Goal: Information Seeking & Learning: Learn about a topic

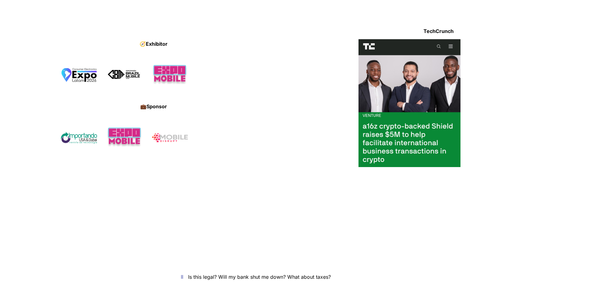
drag, startPoint x: 134, startPoint y: 76, endPoint x: 161, endPoint y: 181, distance: 108.6
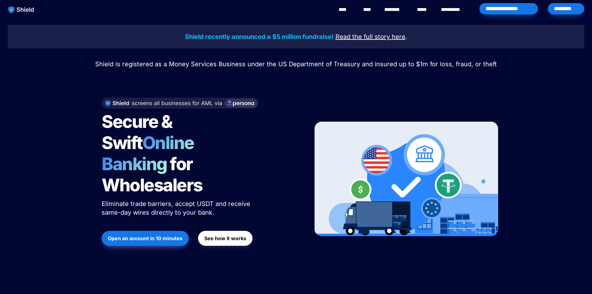
drag, startPoint x: 396, startPoint y: 188, endPoint x: 283, endPoint y: 56, distance: 173.9
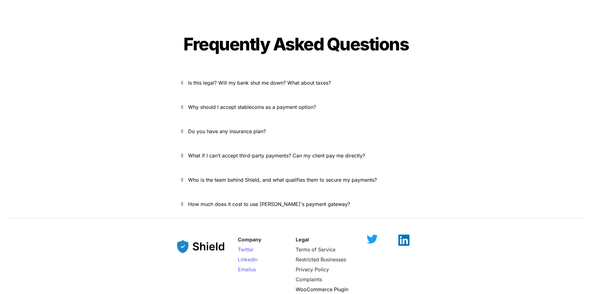
scroll to position [2131, 0]
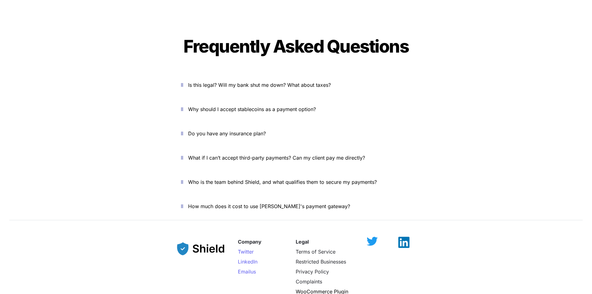
click at [278, 203] on span "How much does it cost to use [PERSON_NAME]'s payment gateway?" at bounding box center [269, 206] width 162 height 6
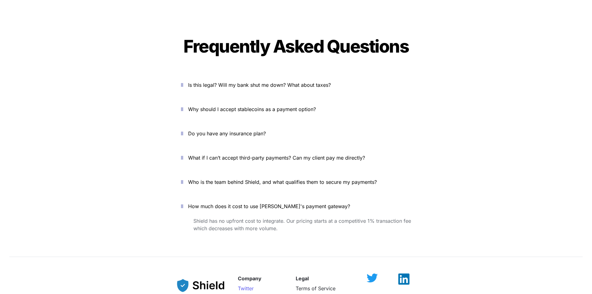
click at [282, 179] on span "Who is the team behind Shield, and what qualifies them to secure my payments?" at bounding box center [282, 182] width 189 height 6
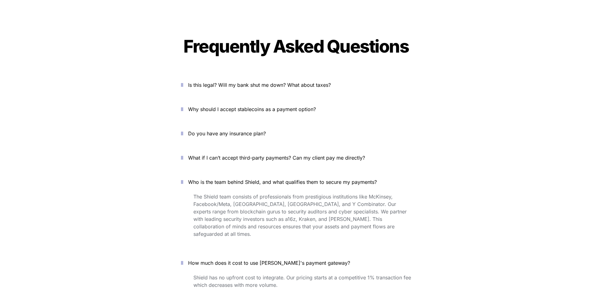
click at [282, 154] on span "What if I can’t accept third-party payments? Can my client pay me directly?" at bounding box center [276, 157] width 177 height 6
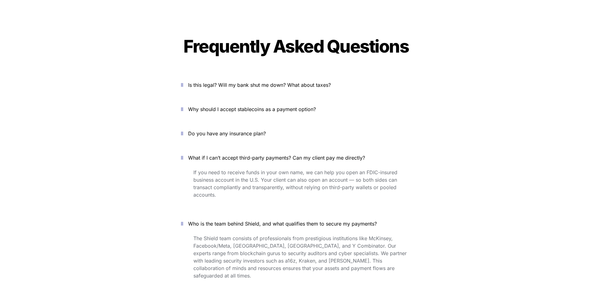
click at [227, 130] on span "Do you have any insurance plan?" at bounding box center [227, 133] width 78 height 6
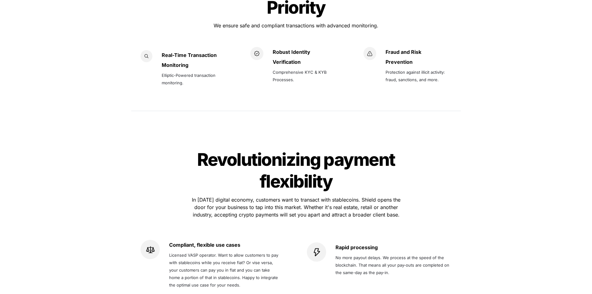
scroll to position [554, 0]
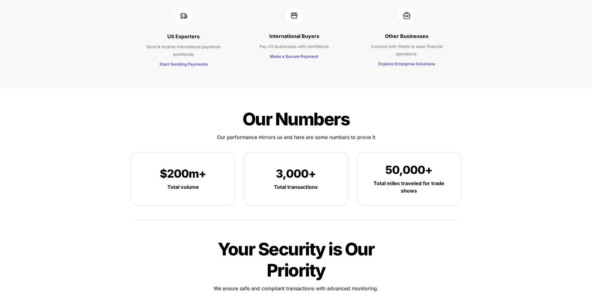
drag, startPoint x: 196, startPoint y: 177, endPoint x: 108, endPoint y: 30, distance: 171.5
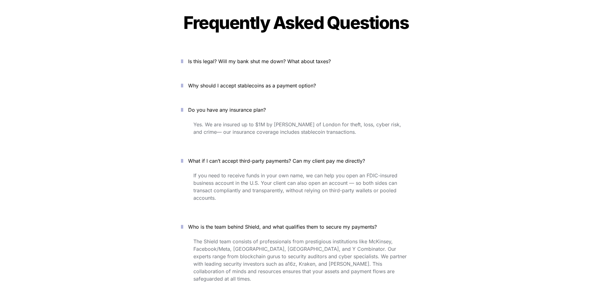
scroll to position [2362, 0]
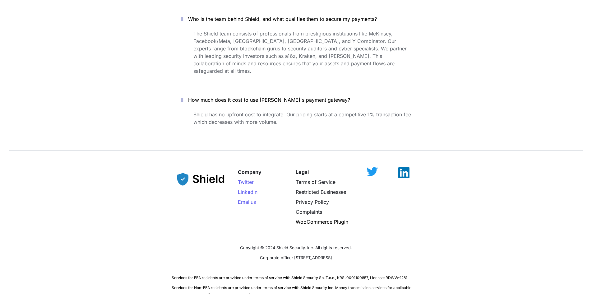
drag, startPoint x: 206, startPoint y: 156, endPoint x: 183, endPoint y: 24, distance: 134.1
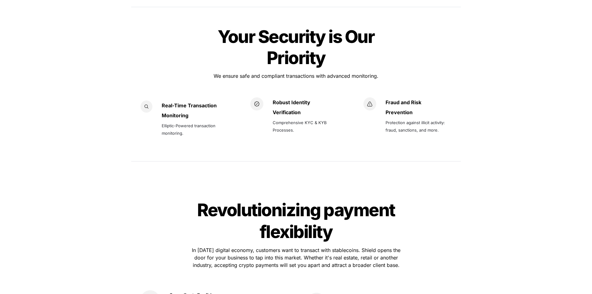
drag, startPoint x: 206, startPoint y: 111, endPoint x: 145, endPoint y: -3, distance: 128.5
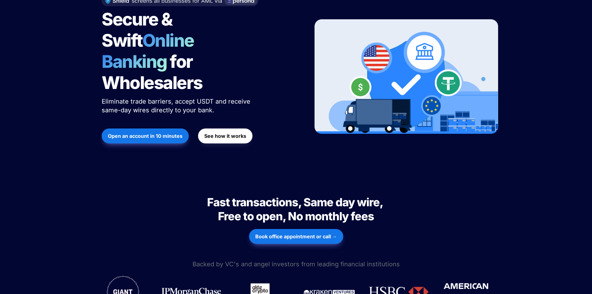
scroll to position [0, 0]
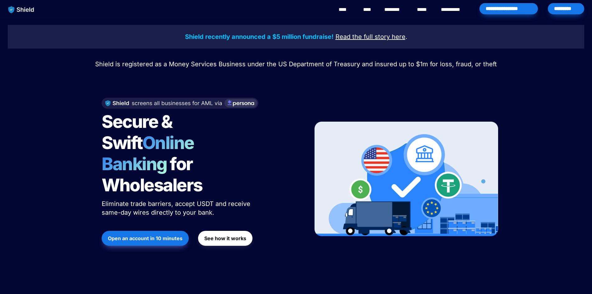
click at [17, 10] on img "main navigation" at bounding box center [21, 9] width 32 height 13
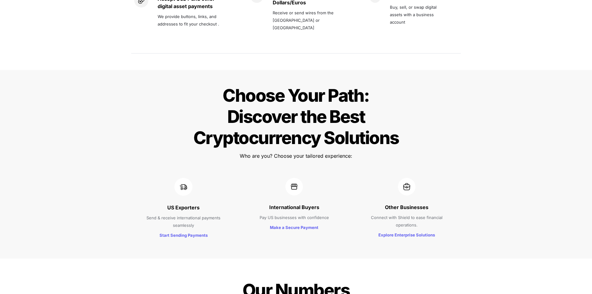
scroll to position [590, 0]
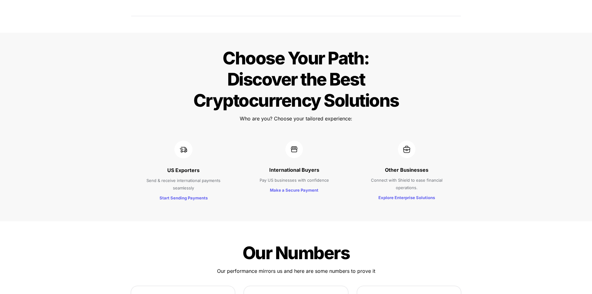
drag, startPoint x: 154, startPoint y: 130, endPoint x: 216, endPoint y: 133, distance: 62.2
click at [216, 140] on div at bounding box center [184, 149] width 88 height 18
click at [208, 165] on p "US Exporters" at bounding box center [184, 170] width 88 height 10
drag, startPoint x: 183, startPoint y: 146, endPoint x: 214, endPoint y: 147, distance: 31.1
click at [214, 147] on div "US Exporters Send & receive international payments seamlessly Start Sending Pay…" at bounding box center [183, 171] width 103 height 74
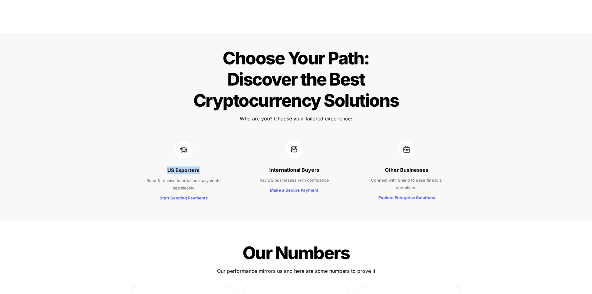
click at [214, 165] on p "US Exporters" at bounding box center [184, 170] width 88 height 10
drag, startPoint x: 171, startPoint y: 130, endPoint x: 207, endPoint y: 137, distance: 36.4
click at [210, 138] on div "US Exporters Send & receive international payments seamlessly Start Sending Pay…" at bounding box center [183, 171] width 103 height 74
click at [158, 140] on div at bounding box center [184, 149] width 88 height 18
drag, startPoint x: 187, startPoint y: 134, endPoint x: 233, endPoint y: 171, distance: 58.7
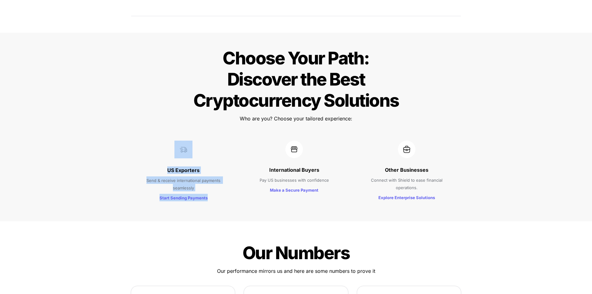
click at [233, 171] on div "US Exporters Send & receive international payments seamlessly Start Sending Pay…" at bounding box center [183, 171] width 103 height 74
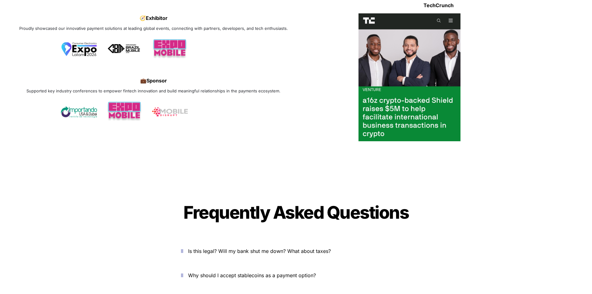
scroll to position [2113, 0]
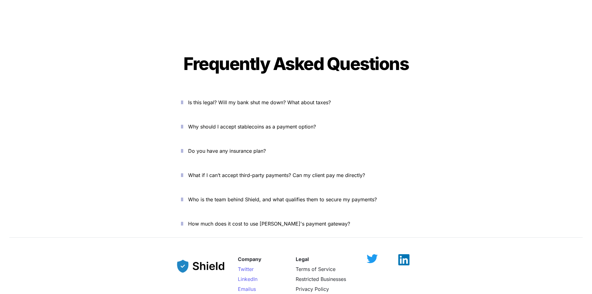
click at [233, 141] on button "Do you have any insurance plan?" at bounding box center [296, 150] width 249 height 19
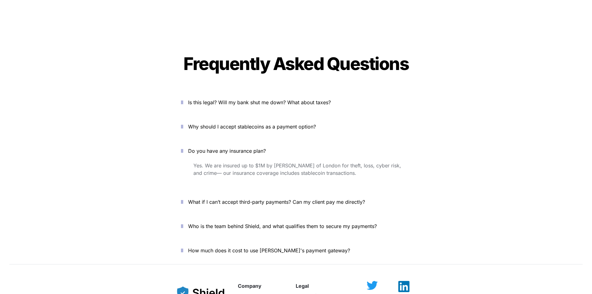
click at [235, 141] on button "Do you have any insurance plan?" at bounding box center [296, 150] width 249 height 19
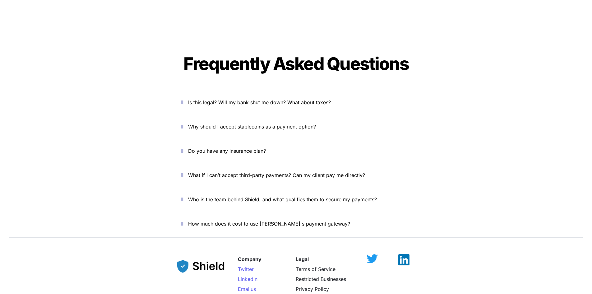
click at [238, 123] on span "Why should I accept stablecoins as a payment option?" at bounding box center [252, 126] width 128 height 6
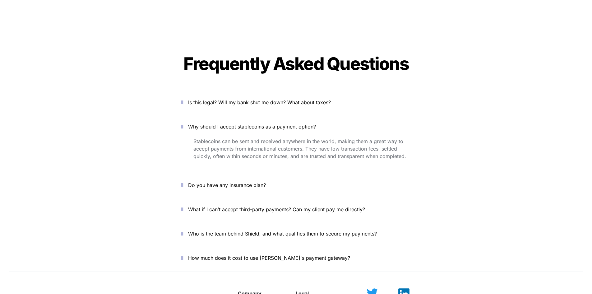
click at [235, 93] on button "Is this legal? Will my bank shut me down? What about taxes?" at bounding box center [296, 102] width 249 height 19
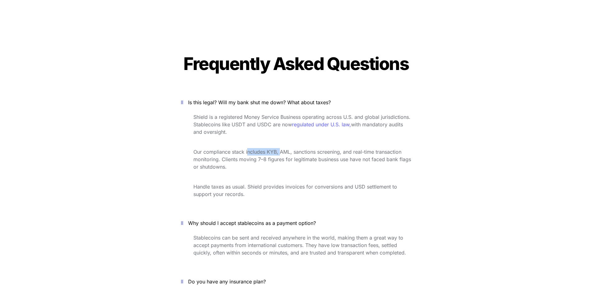
drag, startPoint x: 248, startPoint y: 130, endPoint x: 296, endPoint y: 125, distance: 48.4
click at [288, 125] on div "Shield is a registered Money Service Business operating across U.S. and global …" at bounding box center [296, 160] width 249 height 96
click at [298, 147] on p "Our compliance stack includes KYB, AML, sanctions screening, and real-time tran…" at bounding box center [302, 159] width 218 height 25
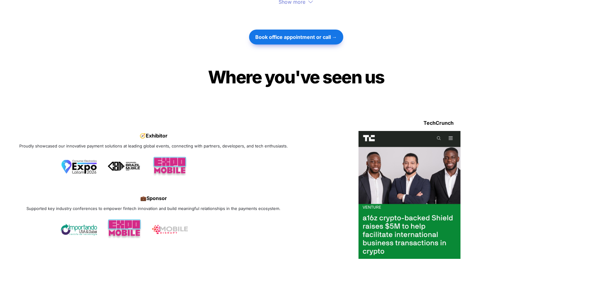
scroll to position [1225, 0]
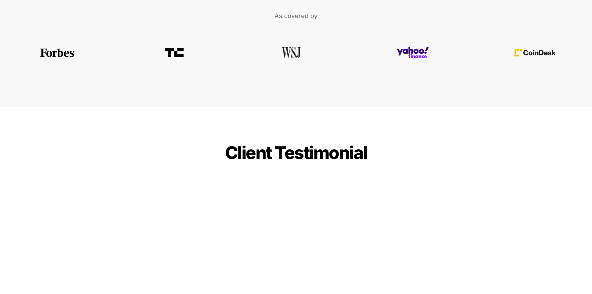
drag, startPoint x: 145, startPoint y: 80, endPoint x: 126, endPoint y: -2, distance: 85.0
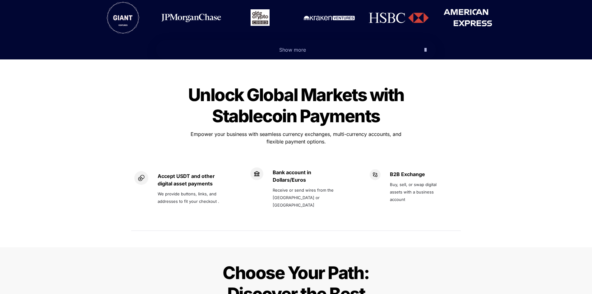
scroll to position [0, 0]
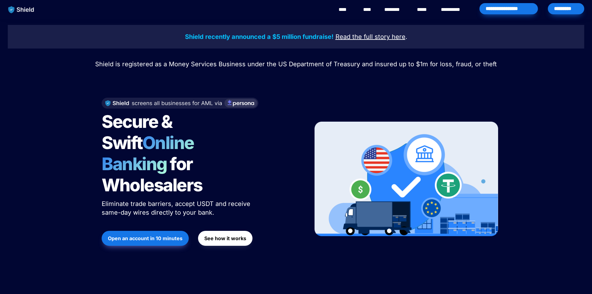
drag, startPoint x: 99, startPoint y: 132, endPoint x: 85, endPoint y: 4, distance: 128.8
drag, startPoint x: 399, startPoint y: 13, endPoint x: 453, endPoint y: 9, distance: 53.9
click at [453, 9] on div "**********" at bounding box center [318, 9] width 542 height 19
click at [452, 11] on link "**********" at bounding box center [455, 9] width 28 height 7
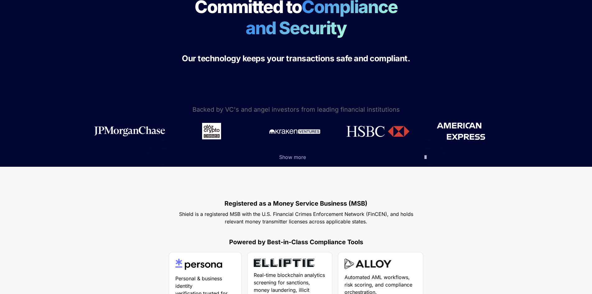
scroll to position [155, 0]
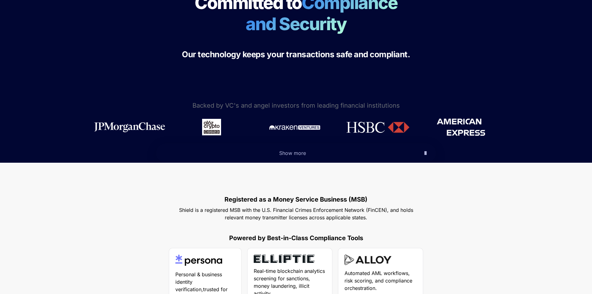
click at [412, 155] on p "Show more" at bounding box center [292, 153] width 254 height 10
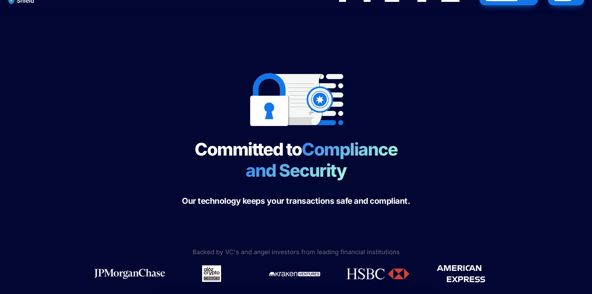
scroll to position [0, 0]
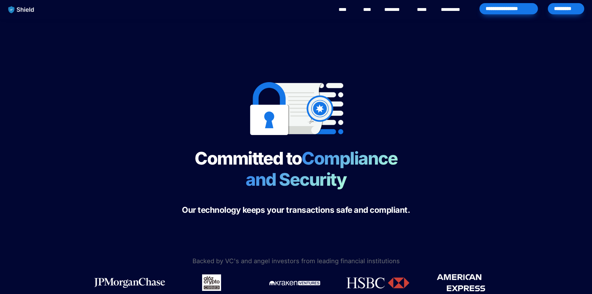
click at [45, 40] on div "Committed to Compliance and Security Our technology keeps your transactions saf…" at bounding box center [296, 137] width 592 height 236
click at [31, 10] on img "main navigation" at bounding box center [21, 9] width 32 height 13
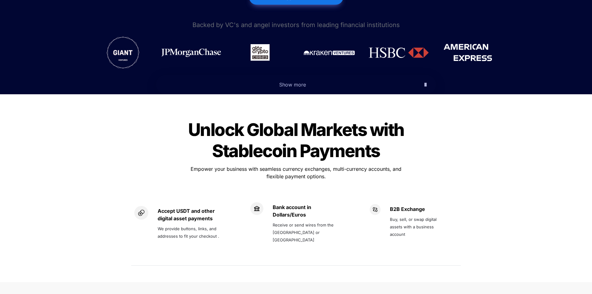
scroll to position [342, 0]
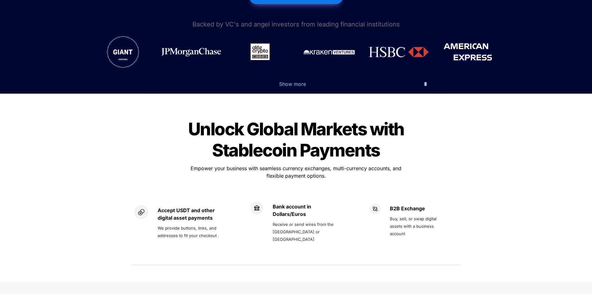
click at [311, 79] on p "Show more" at bounding box center [292, 84] width 254 height 10
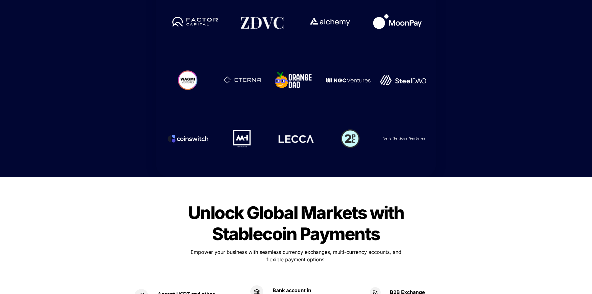
scroll to position [0, 0]
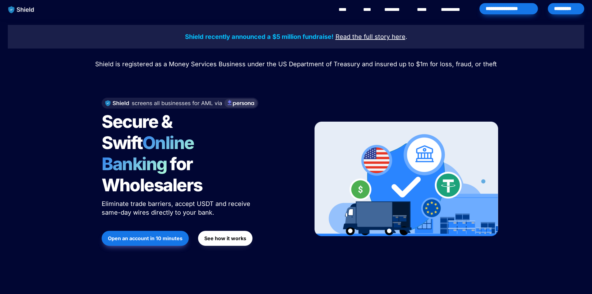
drag, startPoint x: 67, startPoint y: 60, endPoint x: 55, endPoint y: 7, distance: 55.2
click at [266, 36] on strong "Shield recently announced a $5 million fundraise!" at bounding box center [259, 36] width 149 height 7
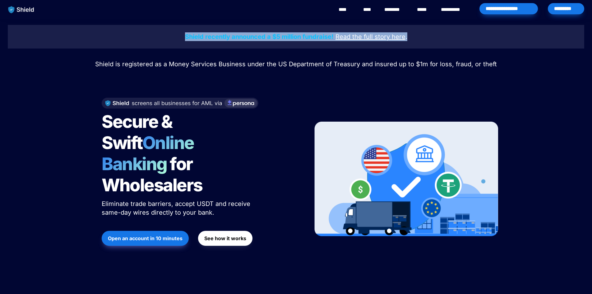
click at [266, 36] on strong "Shield recently announced a $5 million fundraise!" at bounding box center [259, 36] width 149 height 7
click at [258, 58] on p at bounding box center [296, 53] width 218 height 10
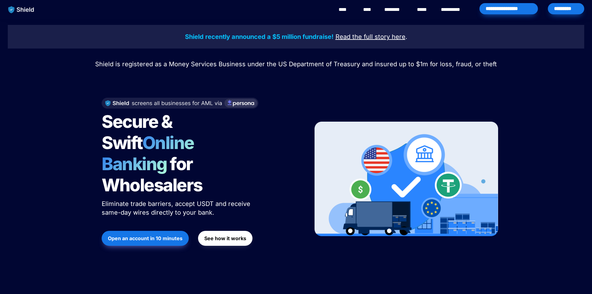
click at [257, 56] on p at bounding box center [296, 53] width 218 height 10
click at [316, 64] on span "Shield is registered as a Money Services Business under the US Department of Tr…" at bounding box center [296, 63] width 402 height 7
click at [317, 63] on span "Shield is registered as a Money Services Business under the US Department of Tr…" at bounding box center [296, 63] width 402 height 7
click at [318, 63] on span "Shield is registered as a Money Services Business under the US Department of Tr…" at bounding box center [296, 63] width 402 height 7
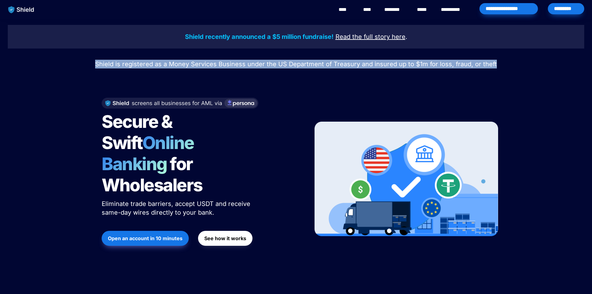
click at [318, 63] on span "Shield is registered as a Money Services Business under the US Department of Tr…" at bounding box center [296, 63] width 402 height 7
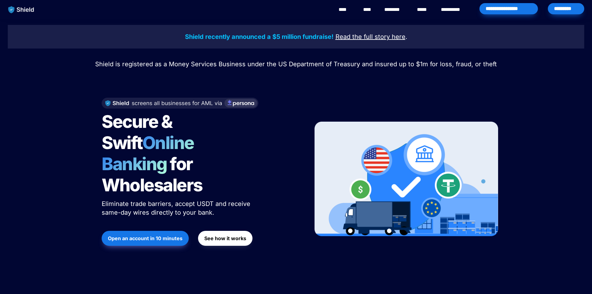
drag, startPoint x: 291, startPoint y: 41, endPoint x: 292, endPoint y: 38, distance: 3.2
click at [291, 41] on p "Shield recently announced a $5 million fundraise! Read the full story here ." at bounding box center [296, 36] width 561 height 11
click at [292, 38] on strong "Shield recently announced a $5 million fundraise!" at bounding box center [259, 36] width 149 height 7
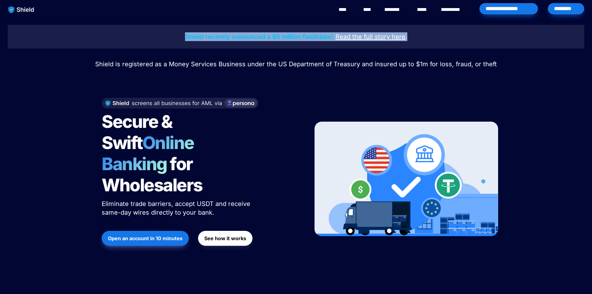
click at [292, 38] on strong "Shield recently announced a $5 million fundraise!" at bounding box center [259, 36] width 149 height 7
click at [272, 33] on strong "Shield recently announced a $5 million fundraise!" at bounding box center [259, 36] width 149 height 7
drag, startPoint x: 275, startPoint y: 34, endPoint x: 330, endPoint y: 41, distance: 55.4
click at [331, 40] on strong "Shield recently announced a $5 million fundraise!" at bounding box center [259, 36] width 149 height 7
click at [325, 42] on div "Shield recently announced a $5 million fundraise! Read the full story here ." at bounding box center [296, 37] width 576 height 24
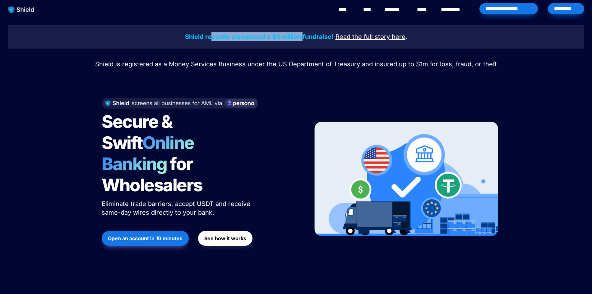
drag, startPoint x: 303, startPoint y: 37, endPoint x: 209, endPoint y: 35, distance: 93.9
click at [207, 35] on strong "Shield recently announced a $5 million fundraise!" at bounding box center [259, 36] width 149 height 7
click at [275, 40] on strong "Shield recently announced a $5 million fundraise!" at bounding box center [259, 36] width 149 height 7
click at [403, 5] on div "********" at bounding box center [395, 9] width 25 height 19
drag, startPoint x: 382, startPoint y: 64, endPoint x: 308, endPoint y: 14, distance: 89.5
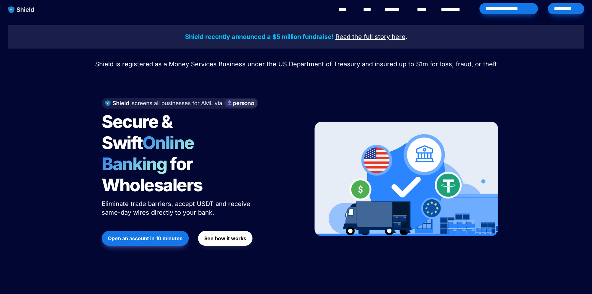
click at [564, 4] on div "*********" at bounding box center [566, 8] width 36 height 11
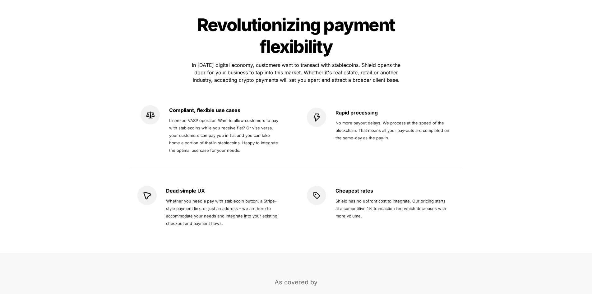
drag, startPoint x: 96, startPoint y: 59, endPoint x: 141, endPoint y: 157, distance: 108.0
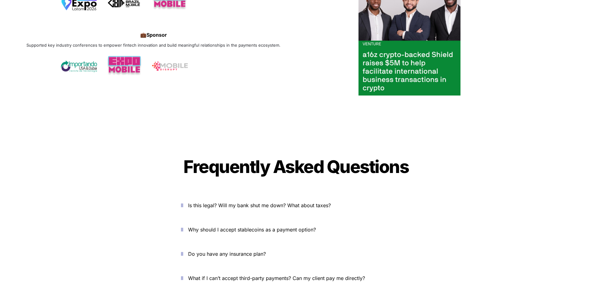
scroll to position [2280, 0]
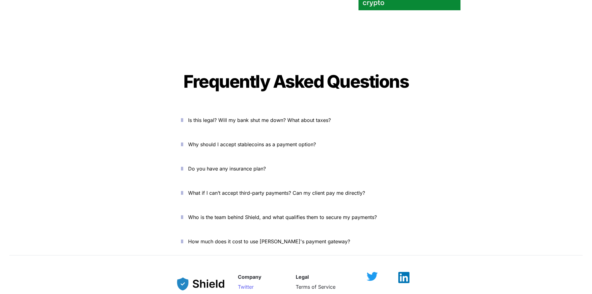
click at [263, 165] on span "Do you have any insurance plan?" at bounding box center [227, 168] width 78 height 6
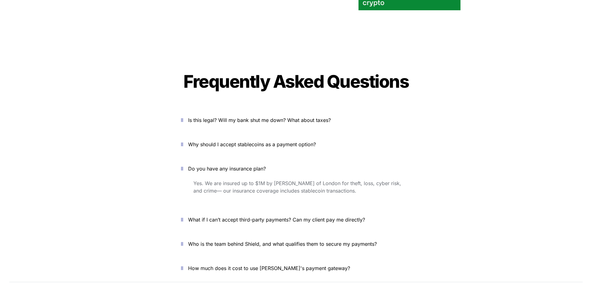
click at [255, 139] on p "Why should I accept stablecoins as a payment option?" at bounding box center [299, 144] width 223 height 10
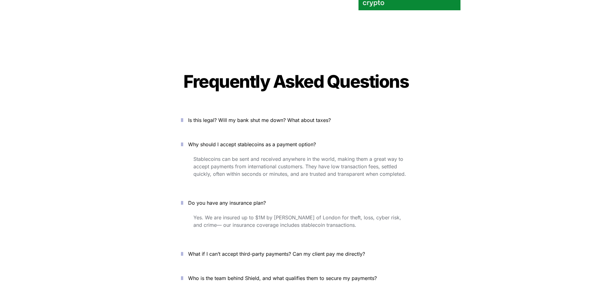
click at [259, 110] on button "Is this legal? Will my bank shut me down? What about taxes?" at bounding box center [296, 119] width 249 height 19
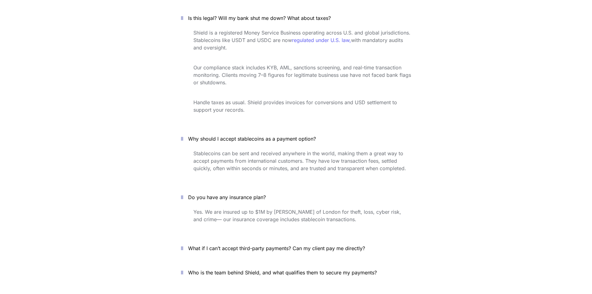
scroll to position [2404, 0]
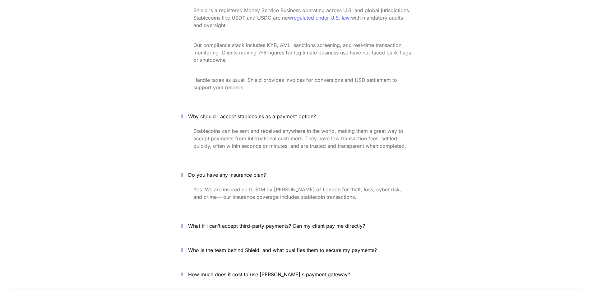
click at [267, 223] on span "What if I can’t accept third-party payments? Can my client pay me directly?" at bounding box center [276, 226] width 177 height 6
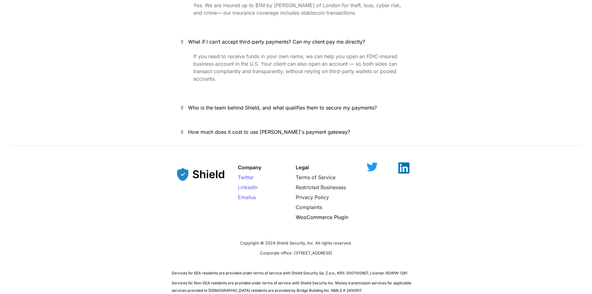
scroll to position [2591, 0]
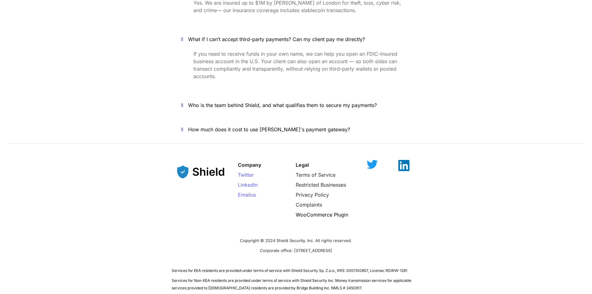
click at [247, 102] on span "Who is the team behind Shield, and what qualifies them to secure my payments?" at bounding box center [282, 105] width 189 height 6
